Goal: Transaction & Acquisition: Purchase product/service

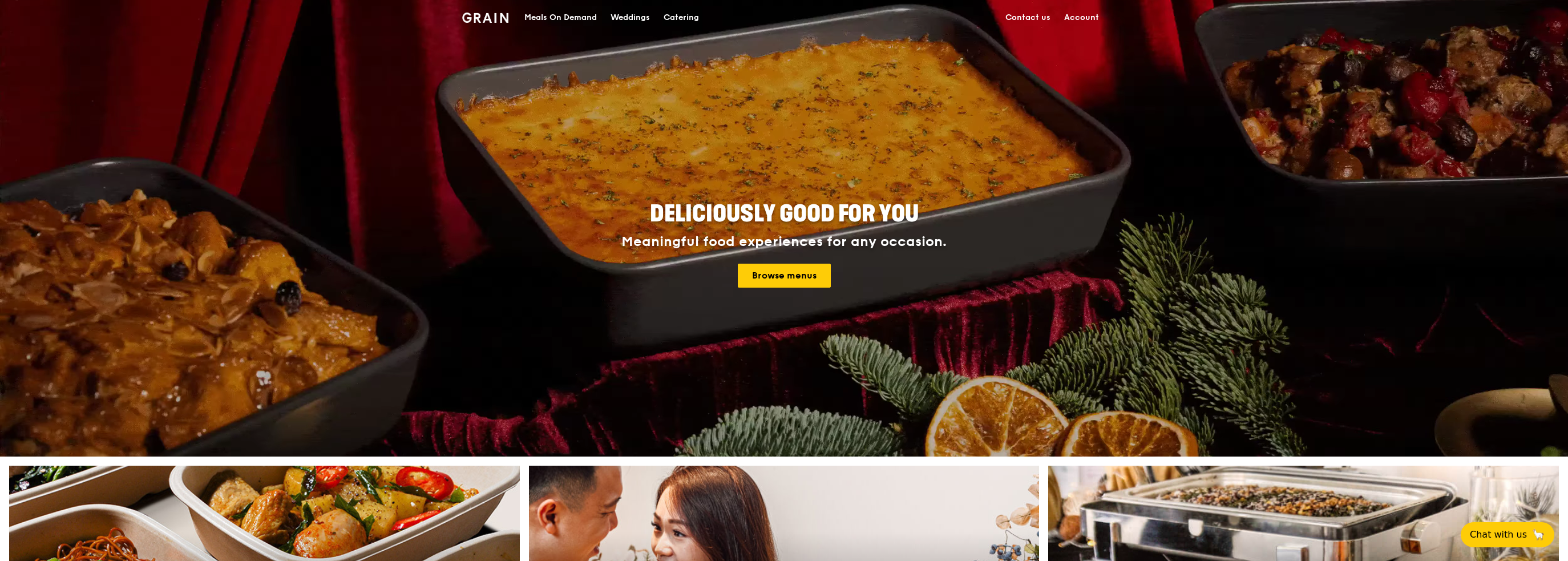
click at [546, 11] on div "Meals On Demand" at bounding box center [561, 18] width 72 height 34
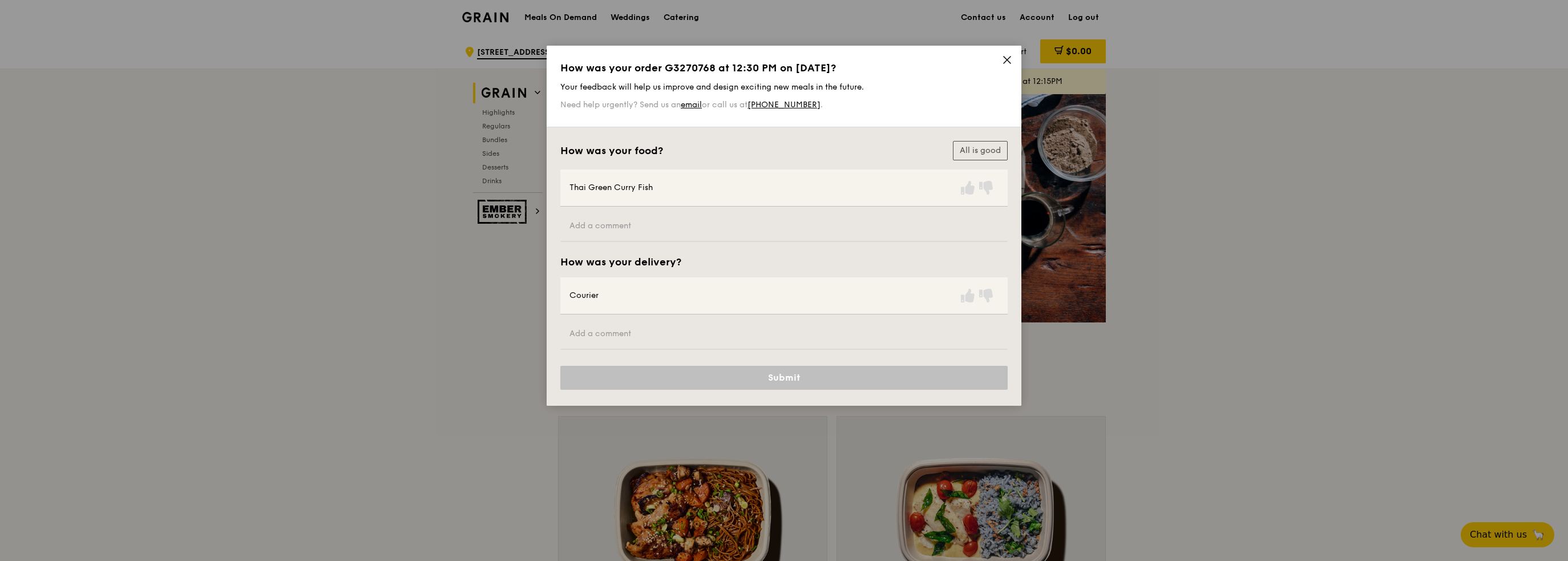
click at [1009, 58] on icon at bounding box center [1007, 59] width 7 height 7
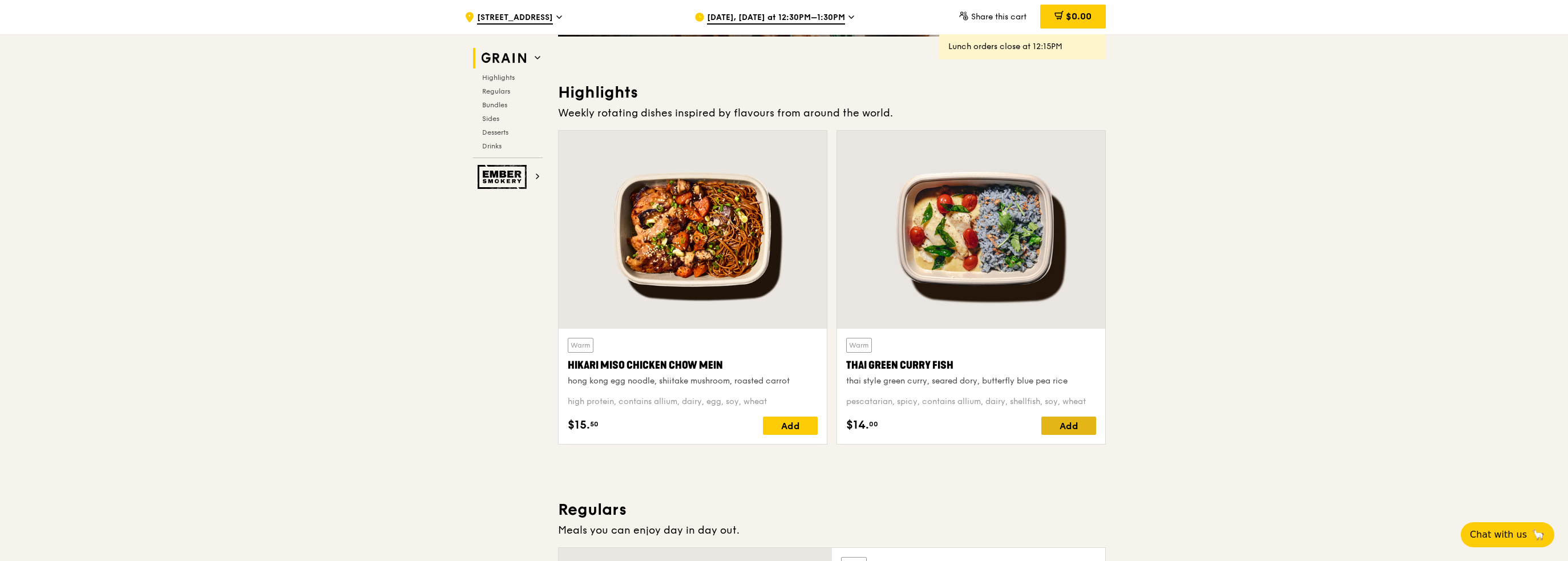
click at [1080, 428] on div "Add" at bounding box center [1069, 426] width 55 height 18
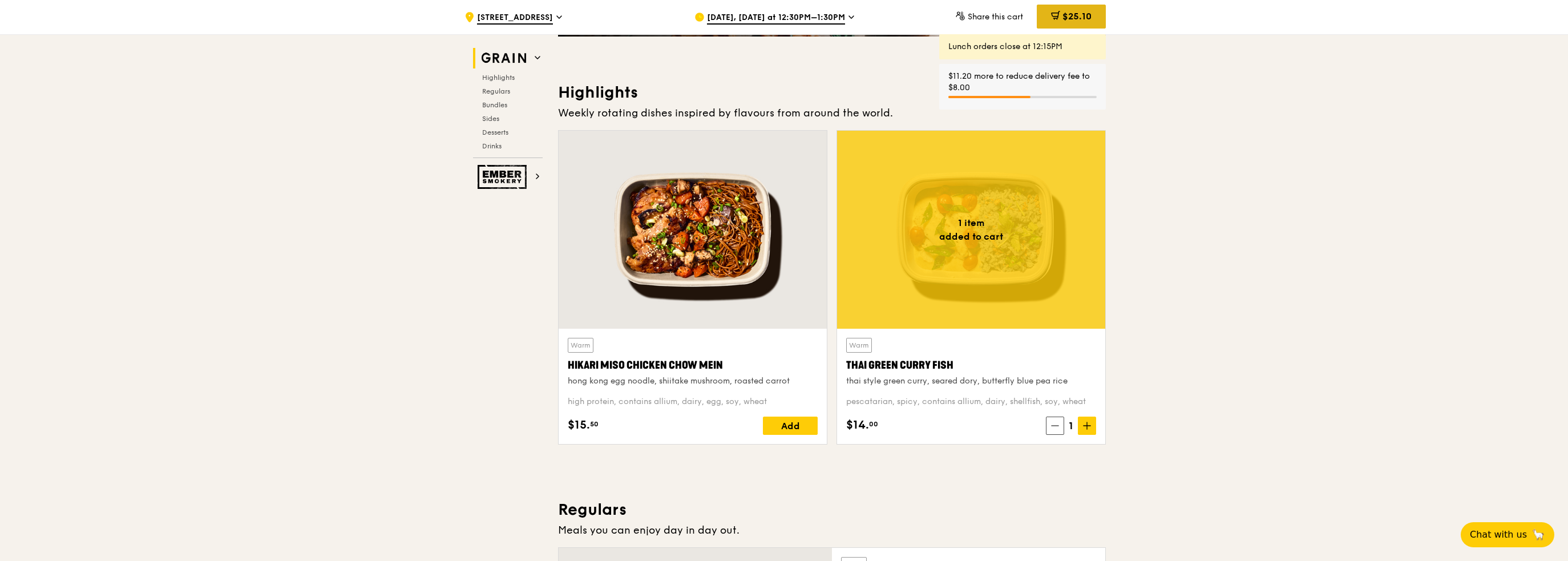
click at [1064, 20] on span "$25.10" at bounding box center [1077, 17] width 29 height 11
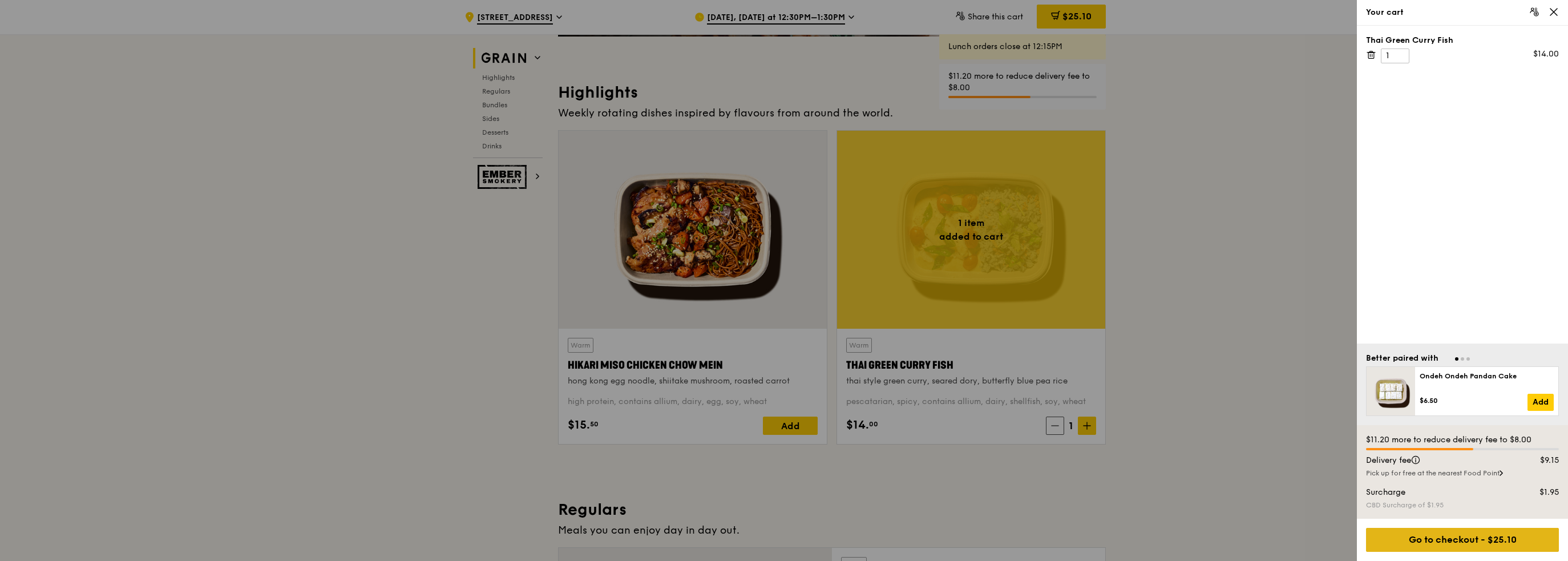
click at [1425, 535] on div "Go to checkout - $25.10" at bounding box center [1462, 539] width 193 height 24
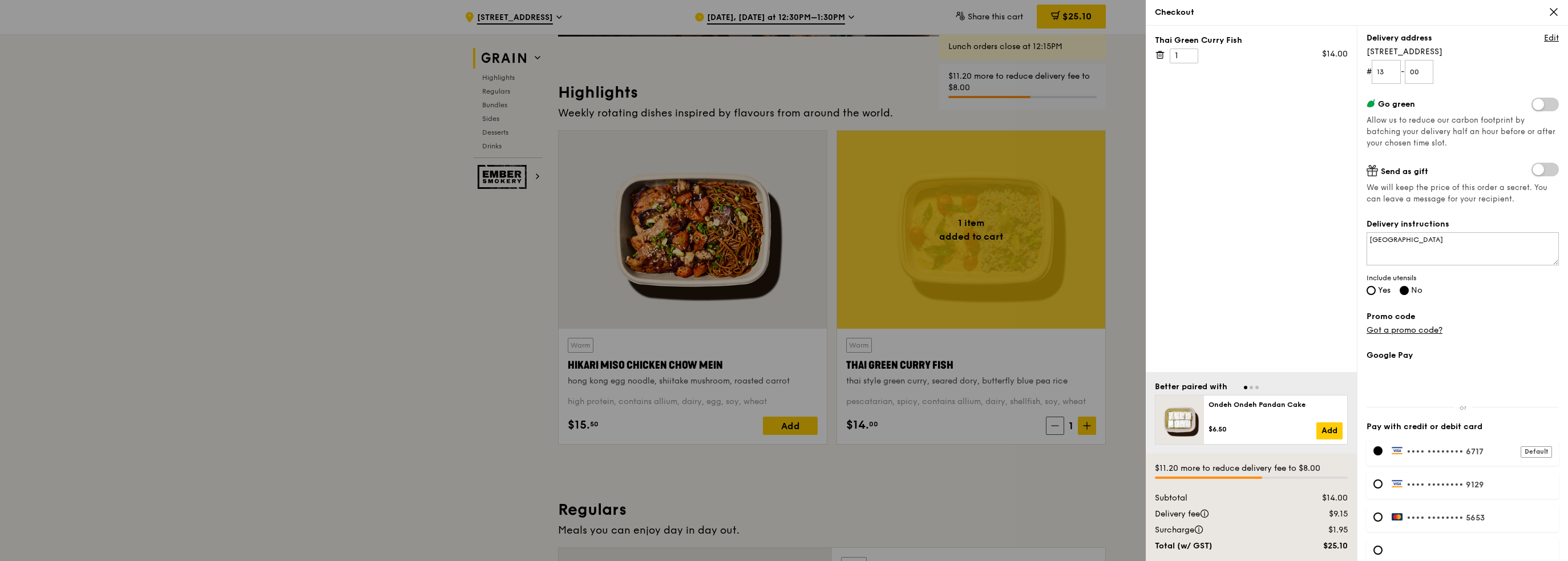
scroll to position [195, 0]
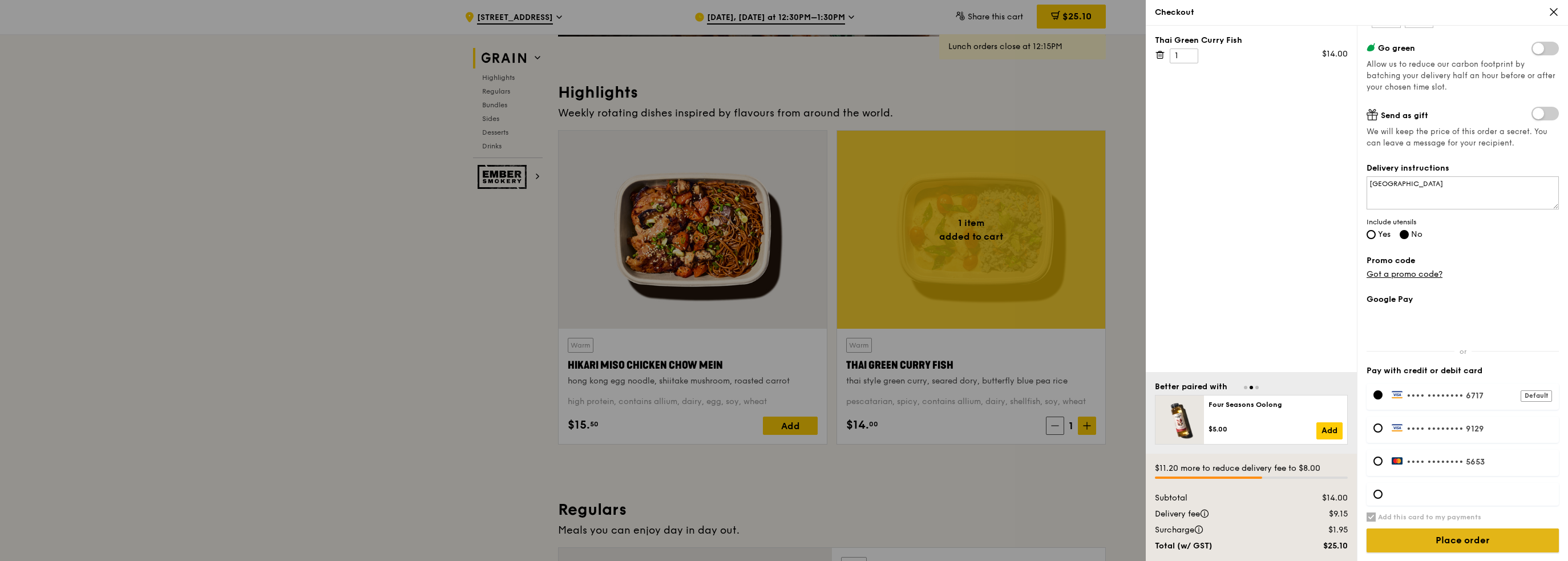
click at [1450, 538] on input "Place order" at bounding box center [1463, 540] width 192 height 24
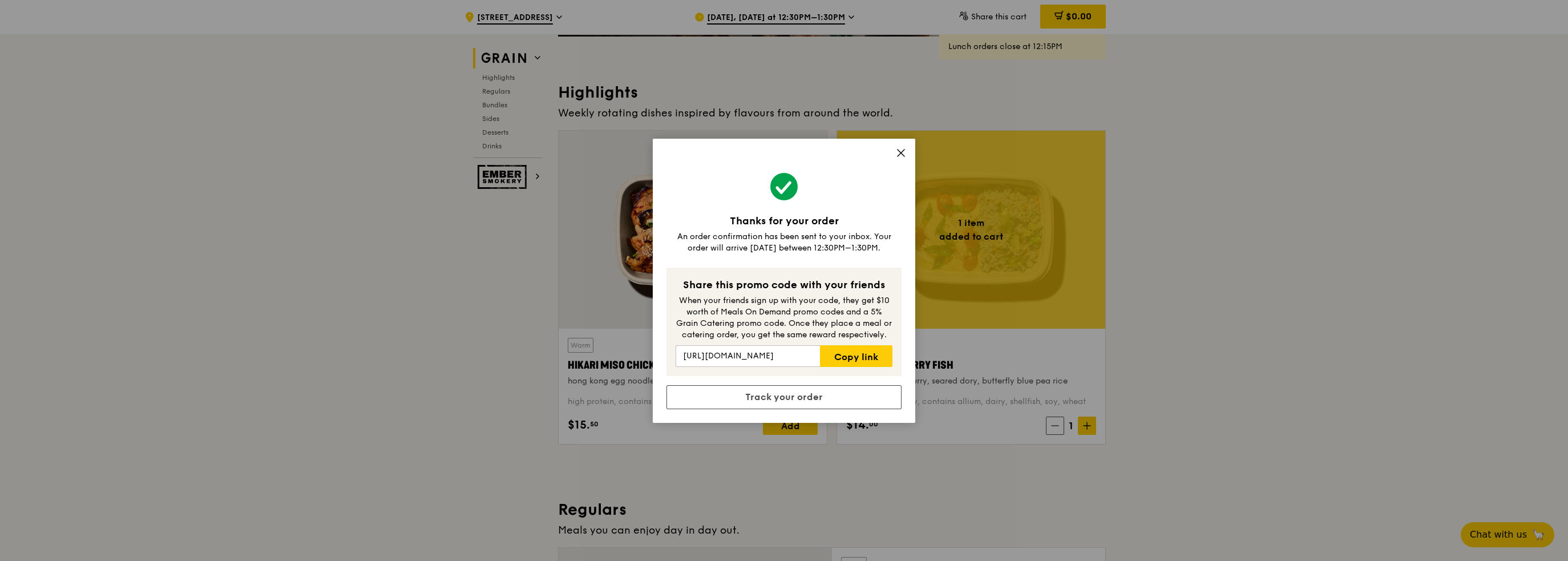
click at [898, 153] on icon at bounding box center [901, 152] width 10 height 10
